Goal: Navigation & Orientation: Go to known website

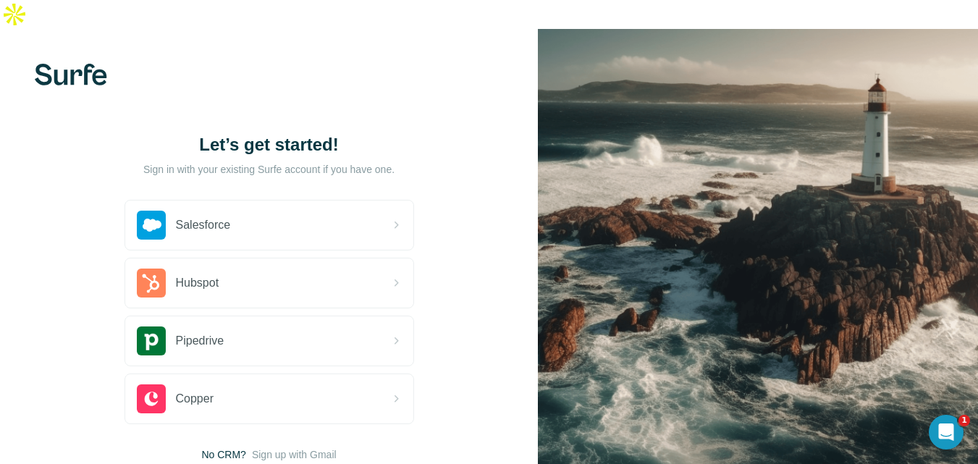
click at [482, 301] on div "Let’s get started! Sign in with your existing Surfe account if you have one. Sa…" at bounding box center [269, 297] width 538 height 537
click at [472, 290] on div "Let’s get started! Sign in with your existing Surfe account if you have one. Sa…" at bounding box center [269, 297] width 538 height 537
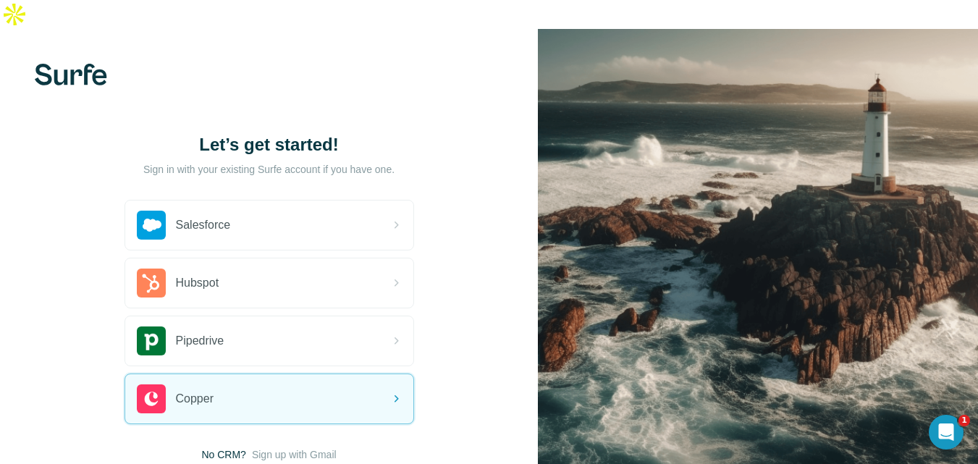
click at [509, 296] on div "Let’s get started! Sign in with your existing Surfe account if you have one. Sa…" at bounding box center [269, 297] width 538 height 537
click at [461, 297] on div "Let’s get started! Sign in with your existing Surfe account if you have one. Sa…" at bounding box center [269, 297] width 538 height 537
click at [463, 249] on div "Let’s get started! Sign in with your existing Surfe account if you have one. Sa…" at bounding box center [269, 297] width 538 height 537
